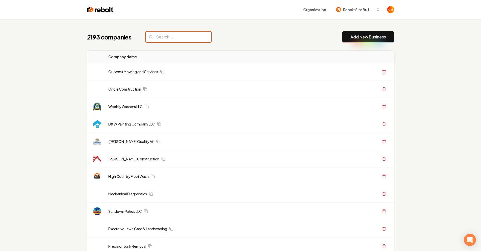
click at [157, 36] on input "search" at bounding box center [179, 37] width 66 height 11
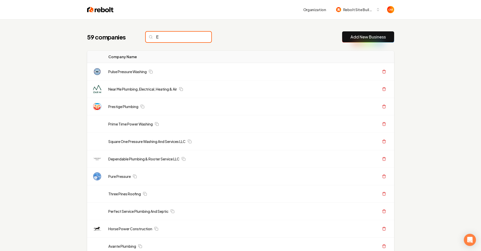
type input "E"
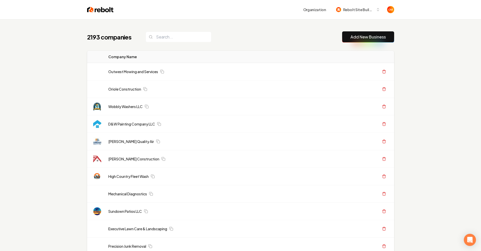
drag, startPoint x: 47, startPoint y: 116, endPoint x: 50, endPoint y: 118, distance: 3.4
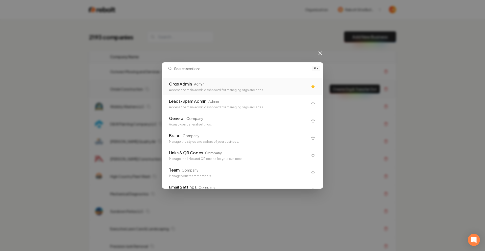
click at [220, 87] on div "Orgs Admin Admin Access the main admin dashboard for managing orgs and sites" at bounding box center [238, 86] width 139 height 11
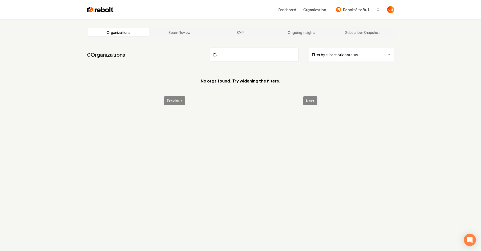
type input "E"
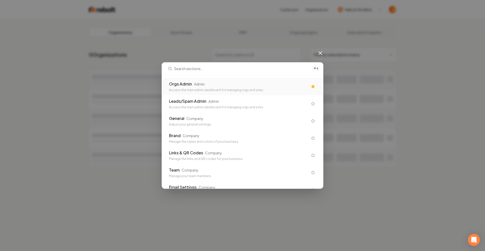
click at [203, 82] on div "Admin" at bounding box center [199, 83] width 11 height 5
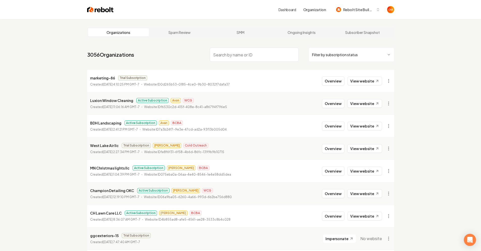
drag, startPoint x: 84, startPoint y: 16, endPoint x: 94, endPoint y: 11, distance: 10.8
click at [84, 15] on div "Dashboard Organization Rebolt Site Builder" at bounding box center [240, 9] width 323 height 19
click at [94, 11] on img at bounding box center [100, 9] width 27 height 7
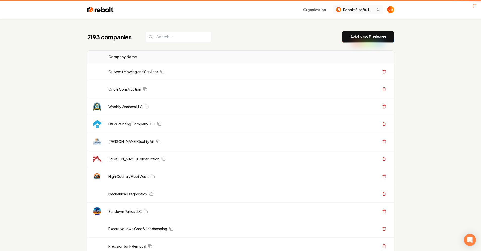
click at [351, 10] on span "Rebolt Site Builder" at bounding box center [358, 9] width 31 height 5
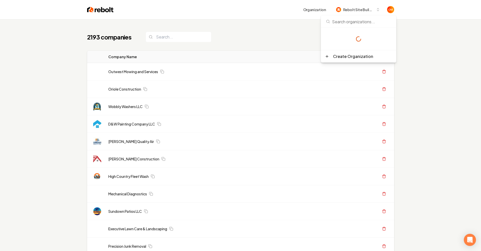
click at [280, 35] on div "2193 companies Add New Business" at bounding box center [240, 36] width 307 height 11
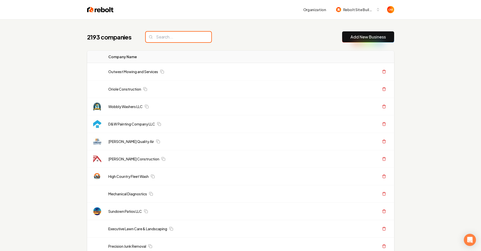
click at [148, 38] on input "search" at bounding box center [179, 37] width 66 height 11
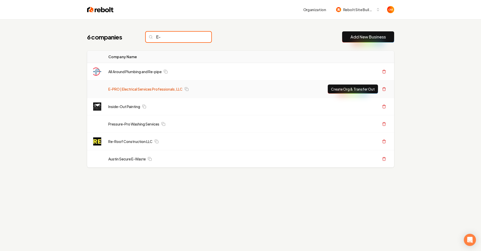
type input "E-"
click at [164, 91] on link "E-PRO | Electrical Services Professionals, LLC" at bounding box center [145, 88] width 74 height 5
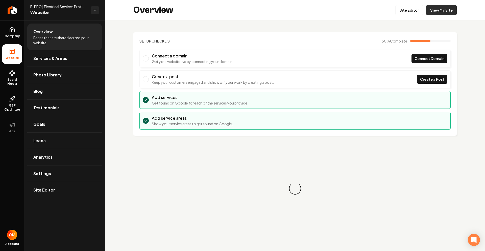
click at [447, 14] on link "View My Site" at bounding box center [441, 10] width 31 height 10
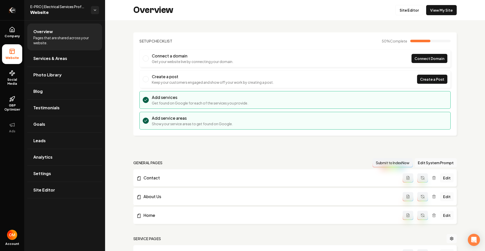
click at [10, 8] on icon "Return to dashboard" at bounding box center [12, 10] width 8 height 8
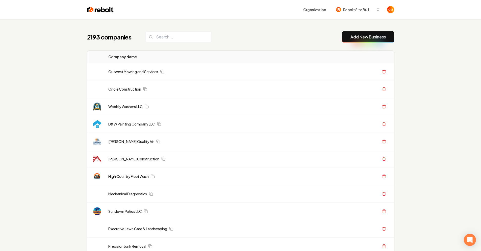
click at [151, 35] on input "search" at bounding box center [179, 37] width 66 height 11
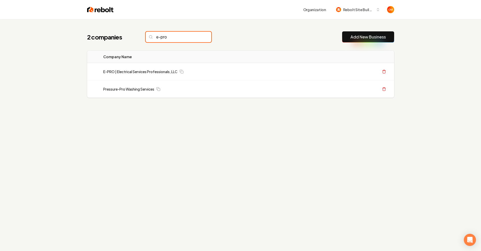
type input "e-pro"
click at [353, 70] on button "Create Org & Transfer Out" at bounding box center [353, 71] width 50 height 9
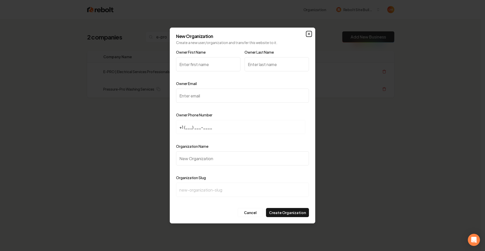
click at [309, 35] on icon "button" at bounding box center [309, 34] width 4 height 4
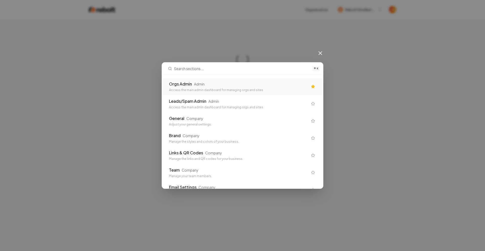
click at [234, 93] on div "Orgs Admin Admin Access the main admin dashboard for managing orgs and sites" at bounding box center [242, 86] width 159 height 17
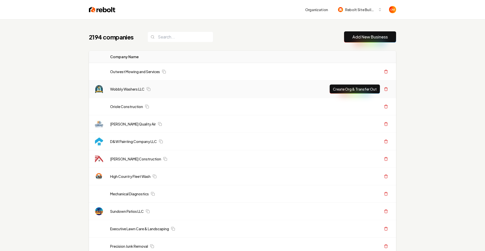
click at [236, 88] on div "Wobbly Washers LLC" at bounding box center [212, 88] width 205 height 5
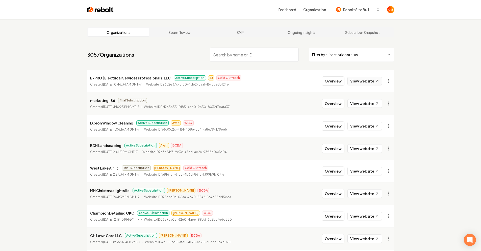
click at [366, 79] on link "View website" at bounding box center [365, 81] width 35 height 9
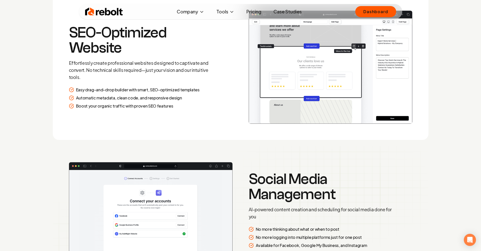
scroll to position [794, 0]
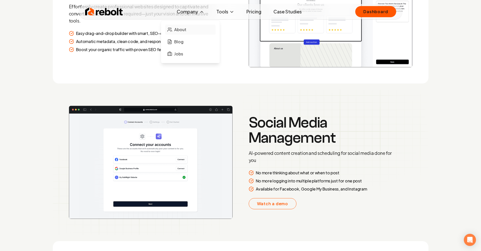
click at [182, 30] on span "About" at bounding box center [180, 30] width 12 height 6
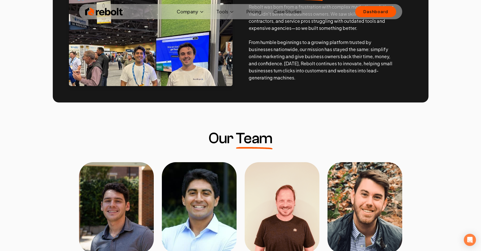
scroll to position [389, 0]
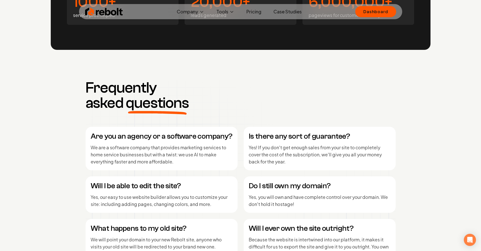
scroll to position [2093, 0]
